Goal: Information Seeking & Learning: Check status

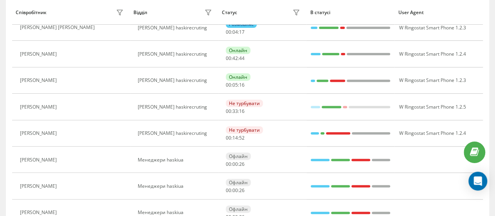
scroll to position [117, 0]
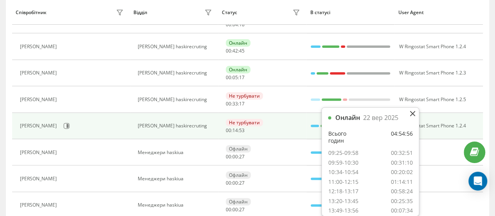
click at [291, 121] on div "Не турбувати 00 : 14 : 53" at bounding box center [264, 126] width 76 height 14
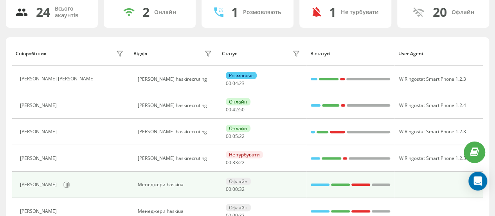
scroll to position [0, 0]
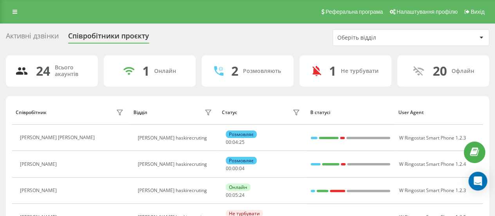
click at [375, 38] on div "Оберіть відділ" at bounding box center [384, 37] width 94 height 7
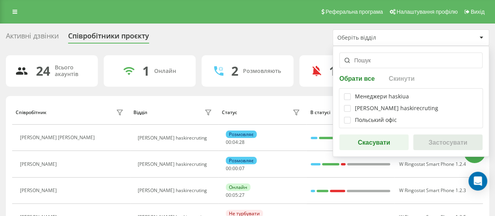
click at [375, 38] on div "Оберіть відділ" at bounding box center [384, 37] width 94 height 7
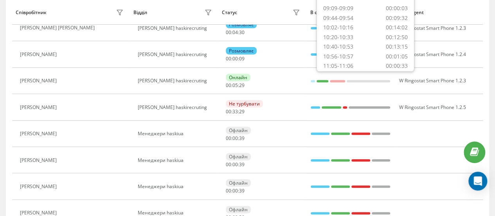
scroll to position [117, 0]
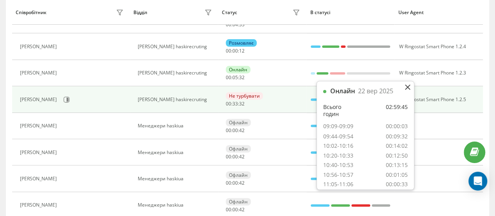
click at [207, 98] on div "Менеджери haskirecruting" at bounding box center [176, 99] width 76 height 5
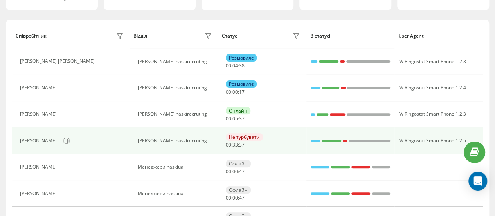
scroll to position [0, 0]
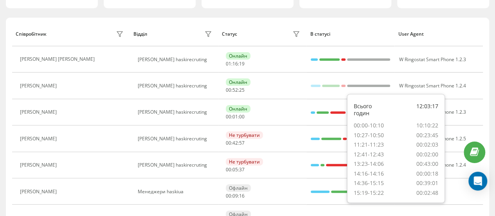
scroll to position [66, 0]
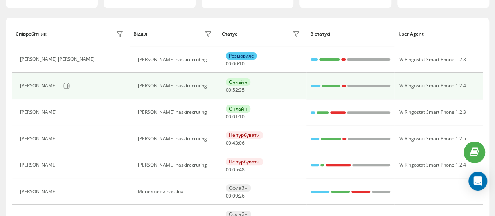
click at [386, 83] on div at bounding box center [369, 86] width 43 height 10
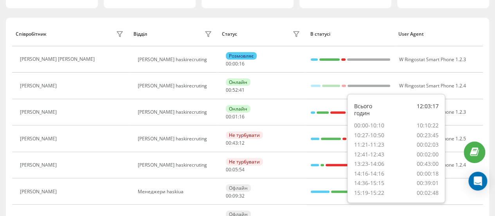
scroll to position [0, 0]
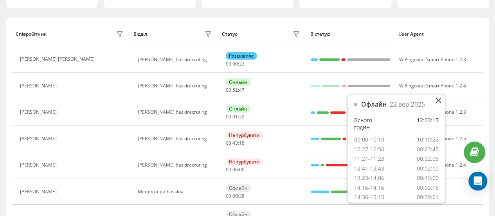
click at [437, 99] on div "Офлайн 22 вер 2025 Всього годин 12:03:17 00:00-10:10 10:10:22 10:27-10:50 00:23…" at bounding box center [396, 155] width 97 height 122
click at [436, 101] on icon at bounding box center [438, 100] width 5 height 5
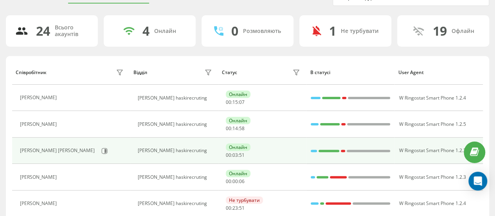
scroll to position [78, 0]
